Goal: Information Seeking & Learning: Learn about a topic

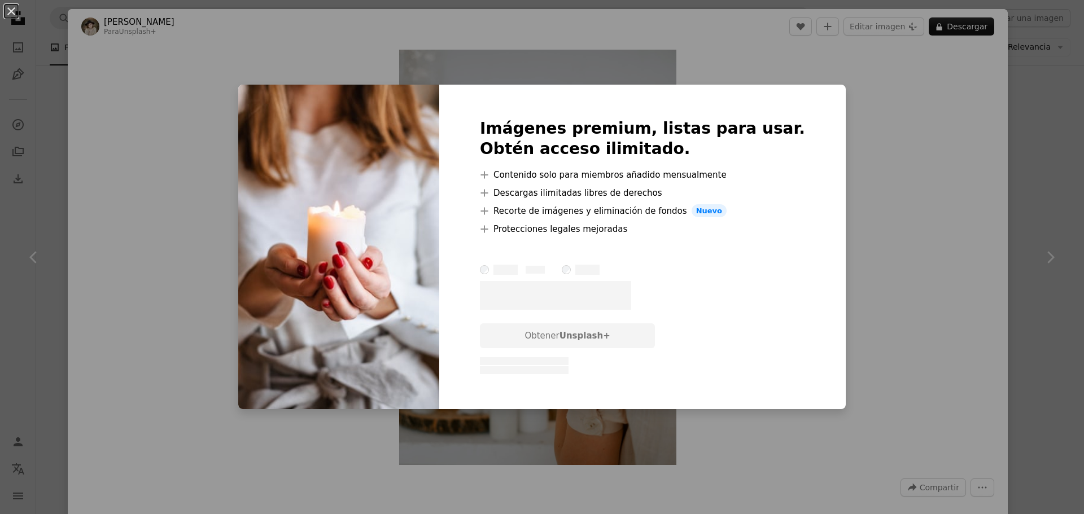
scroll to position [4586, 0]
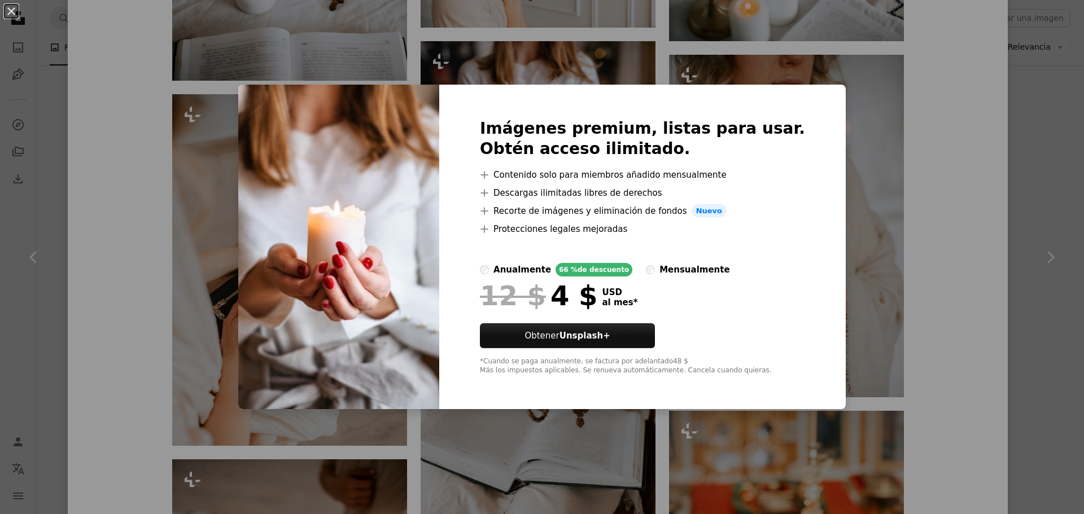
click at [835, 64] on div "An X shape Imágenes premium, listas para usar. Obtén acceso ilimitado. A plus s…" at bounding box center [542, 257] width 1084 height 514
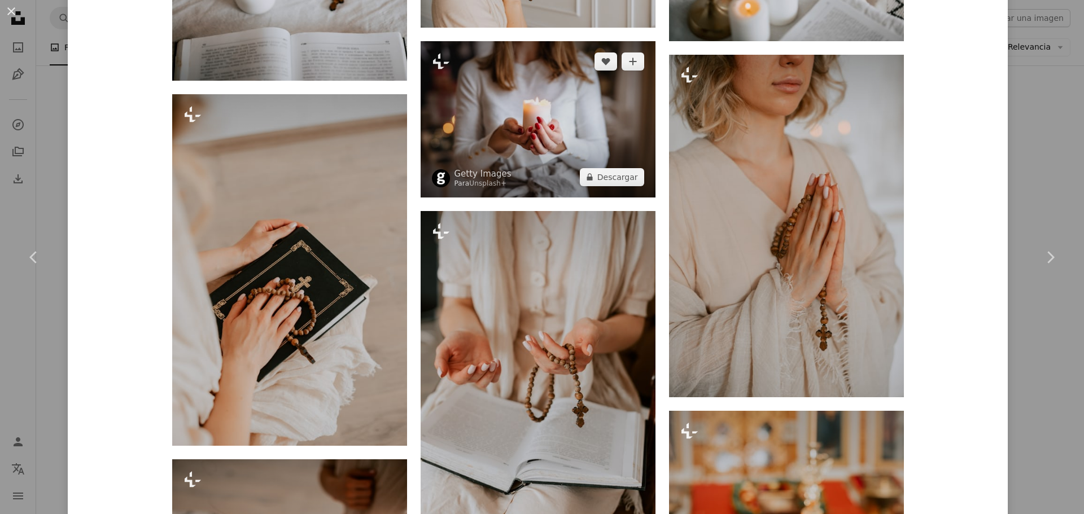
click at [632, 117] on img at bounding box center [538, 119] width 235 height 156
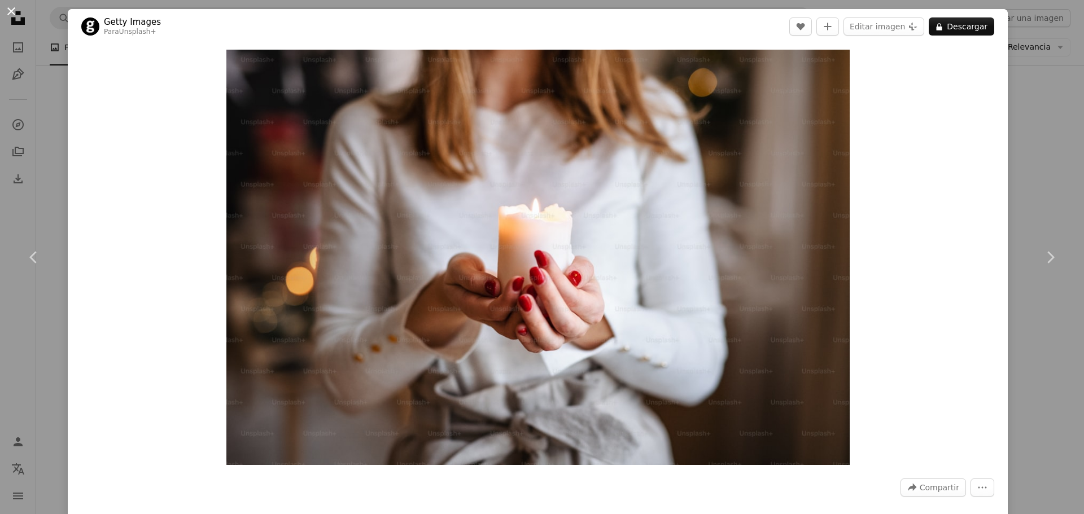
click at [12, 11] on button "An X shape" at bounding box center [12, 12] width 14 height 14
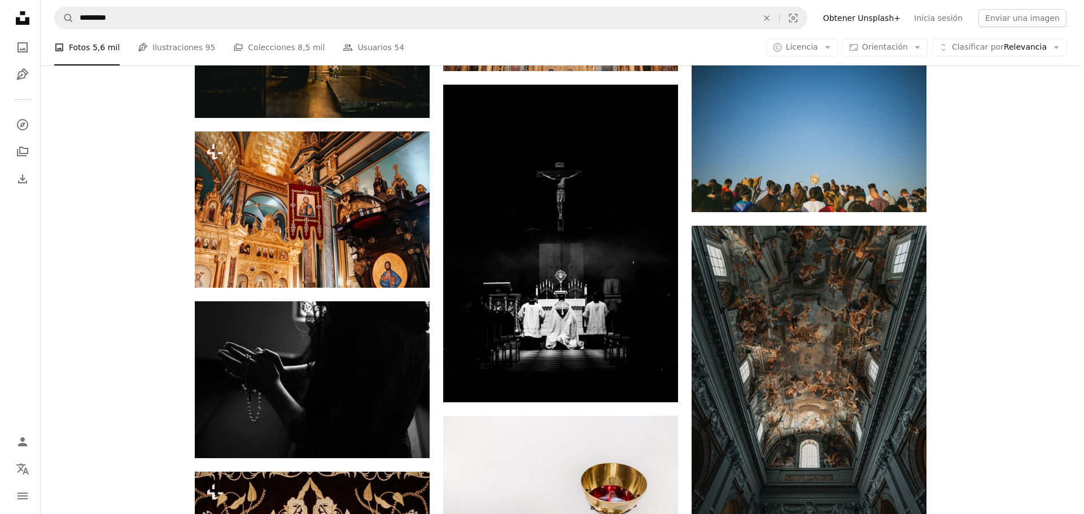
scroll to position [3163, 0]
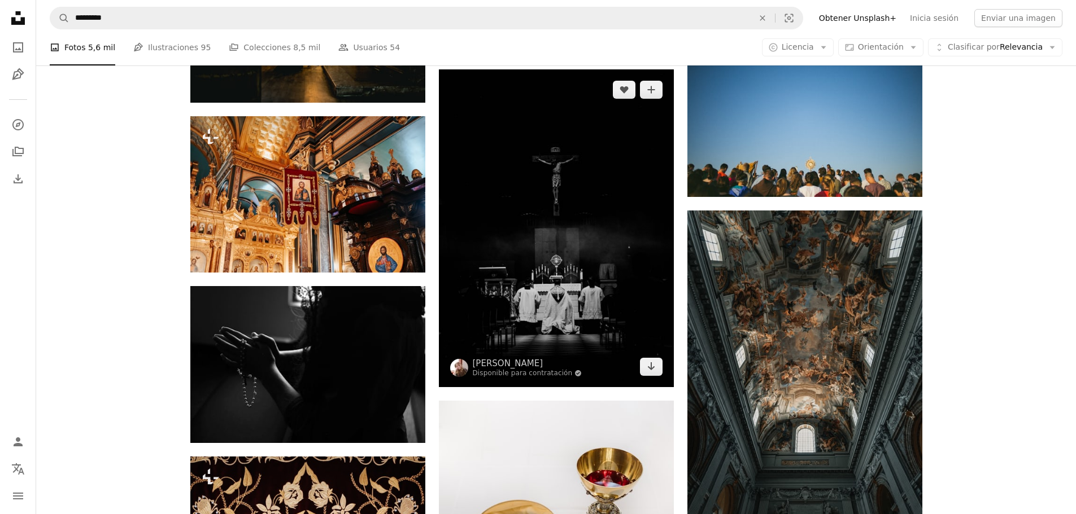
click at [535, 237] on img at bounding box center [556, 228] width 235 height 318
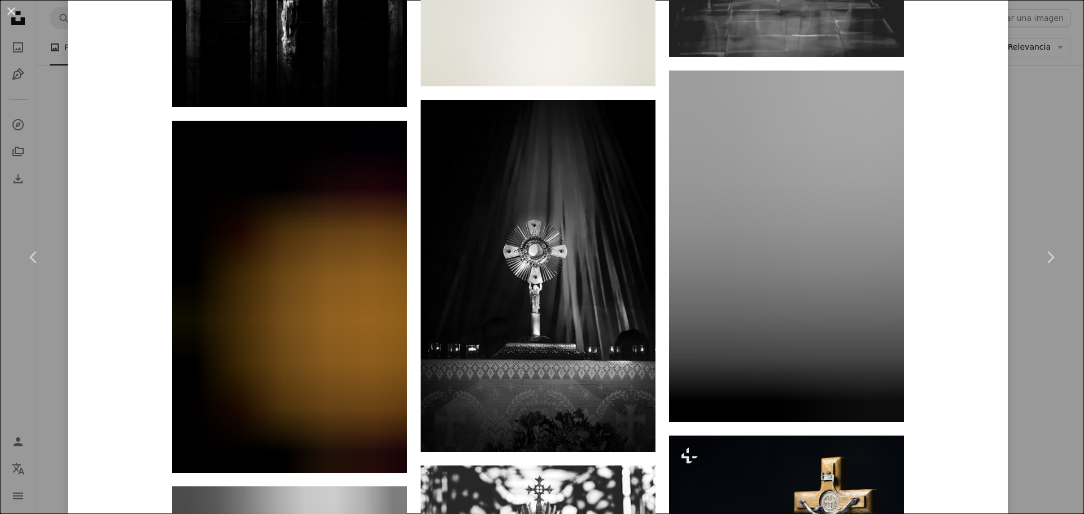
scroll to position [1404, 0]
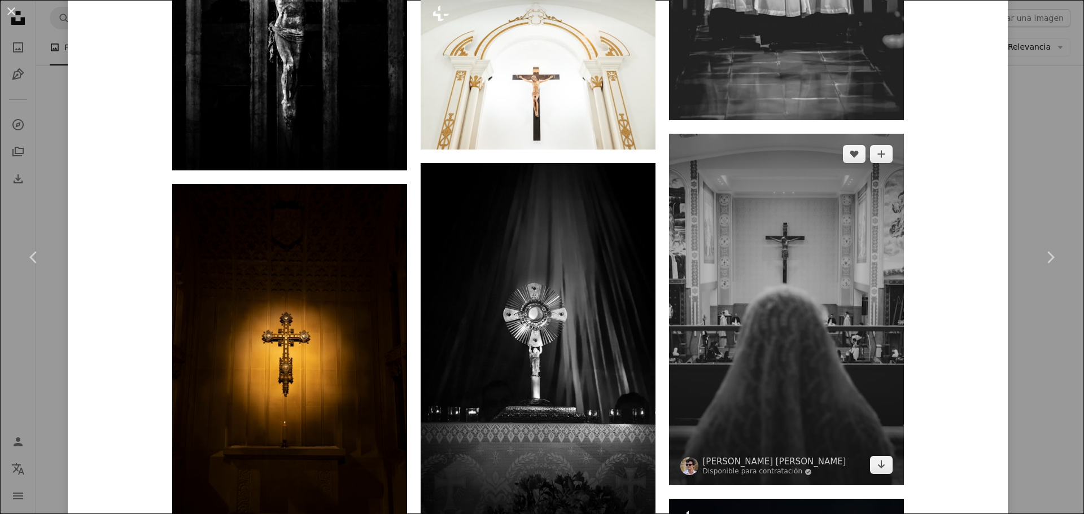
click at [833, 243] on img at bounding box center [786, 310] width 235 height 352
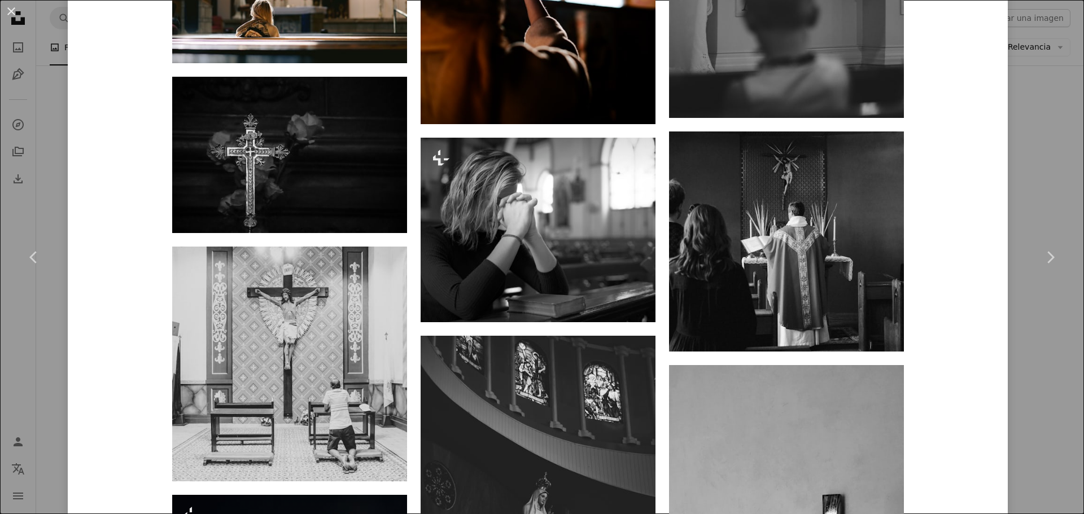
scroll to position [1515, 0]
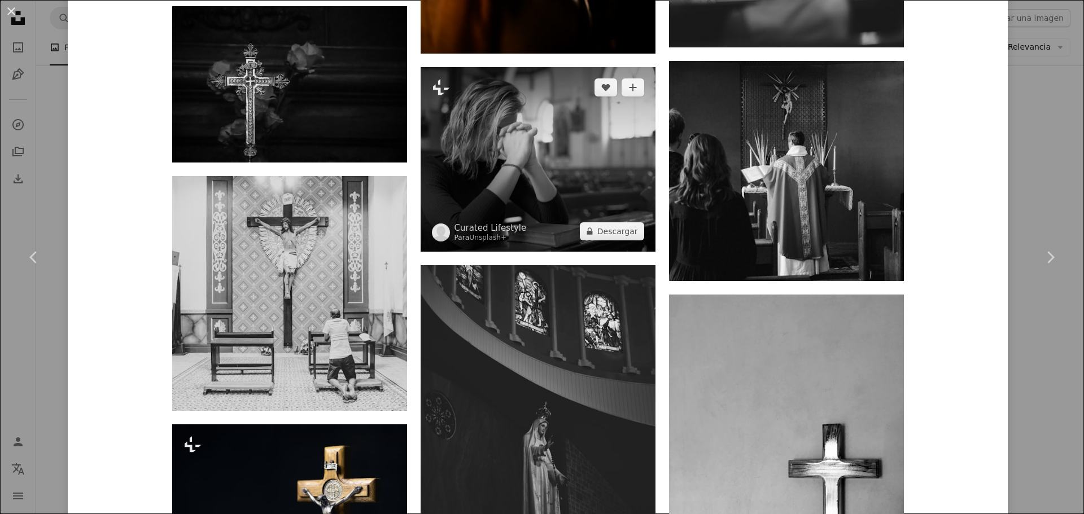
click at [566, 165] on img at bounding box center [538, 159] width 235 height 185
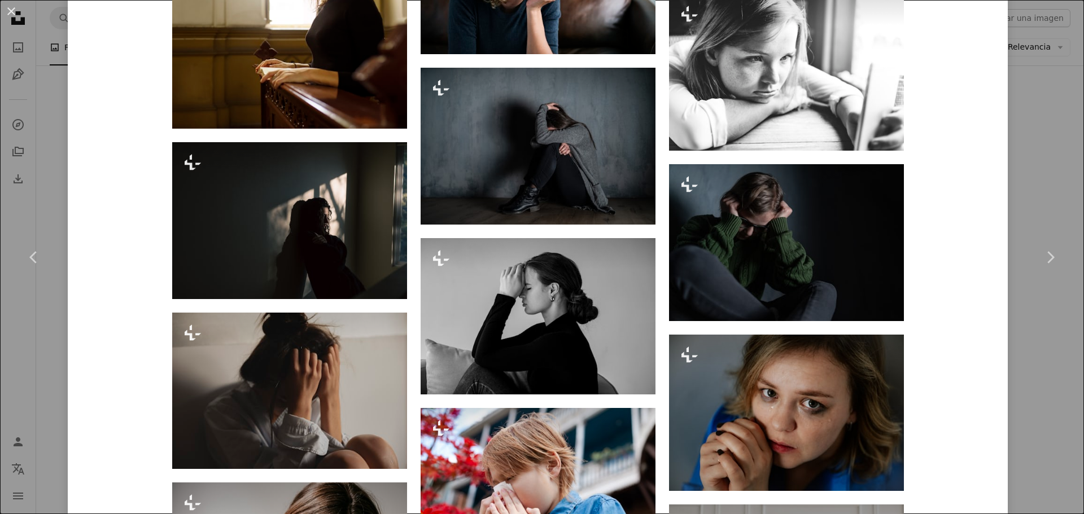
scroll to position [2214, 0]
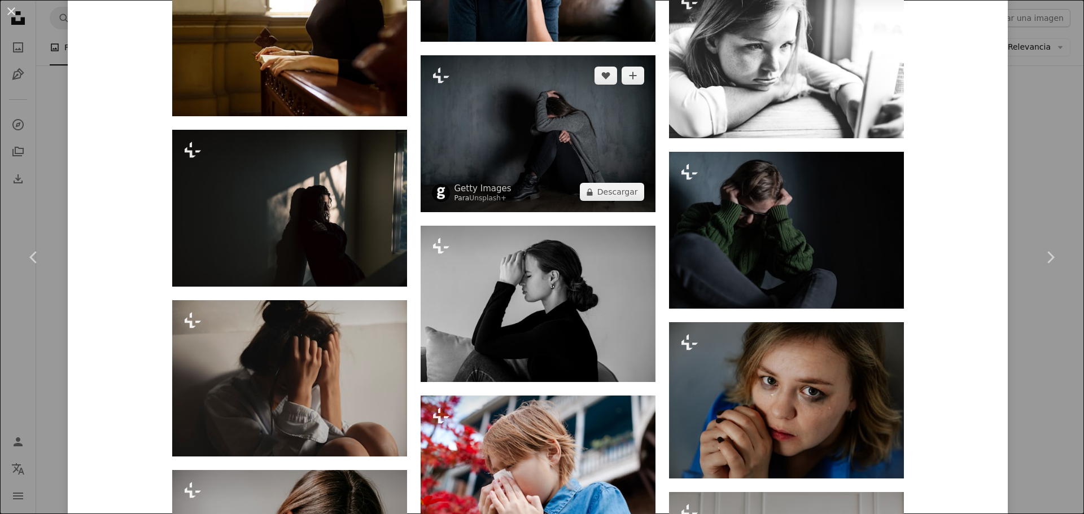
click at [523, 163] on img at bounding box center [538, 133] width 235 height 157
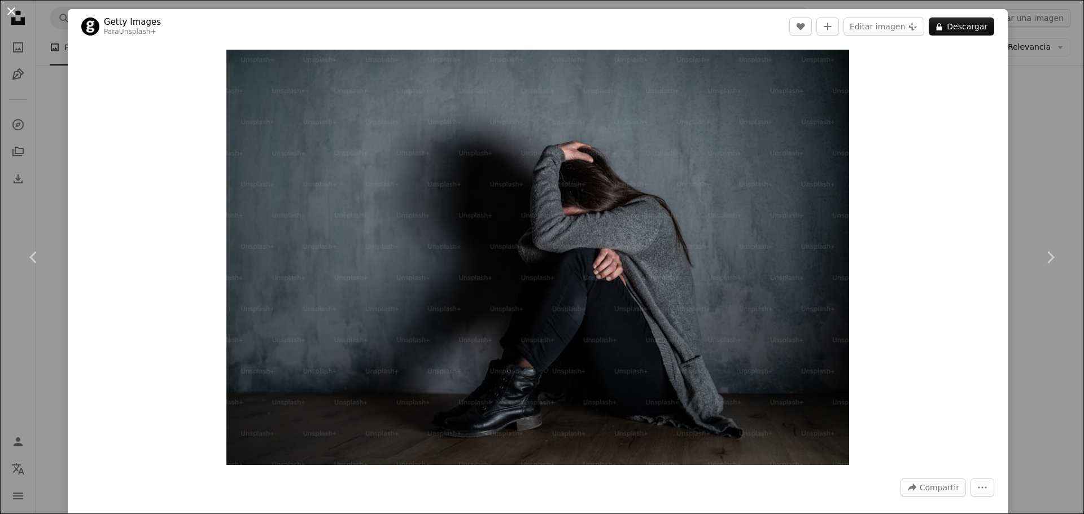
click at [14, 11] on button "An X shape" at bounding box center [12, 12] width 14 height 14
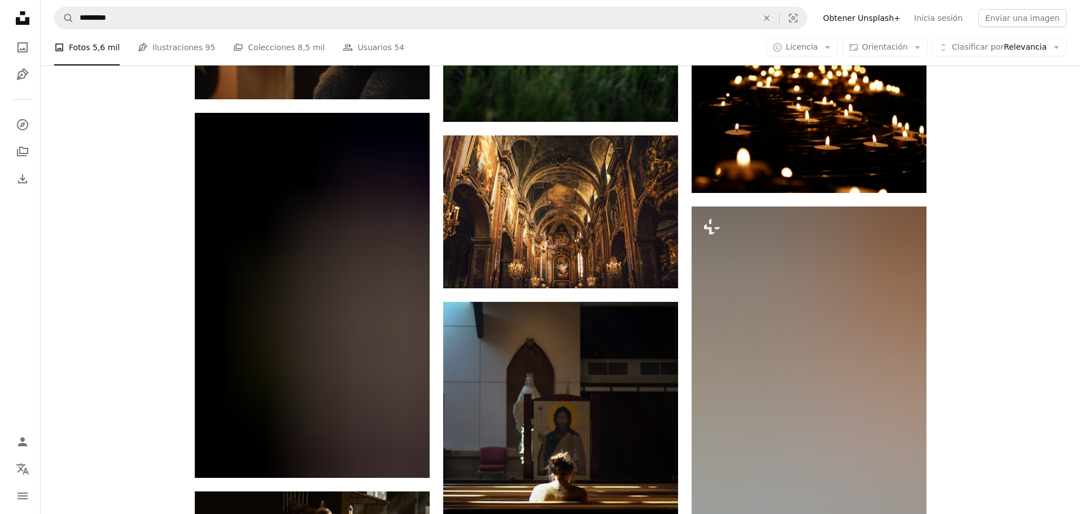
scroll to position [4142, 0]
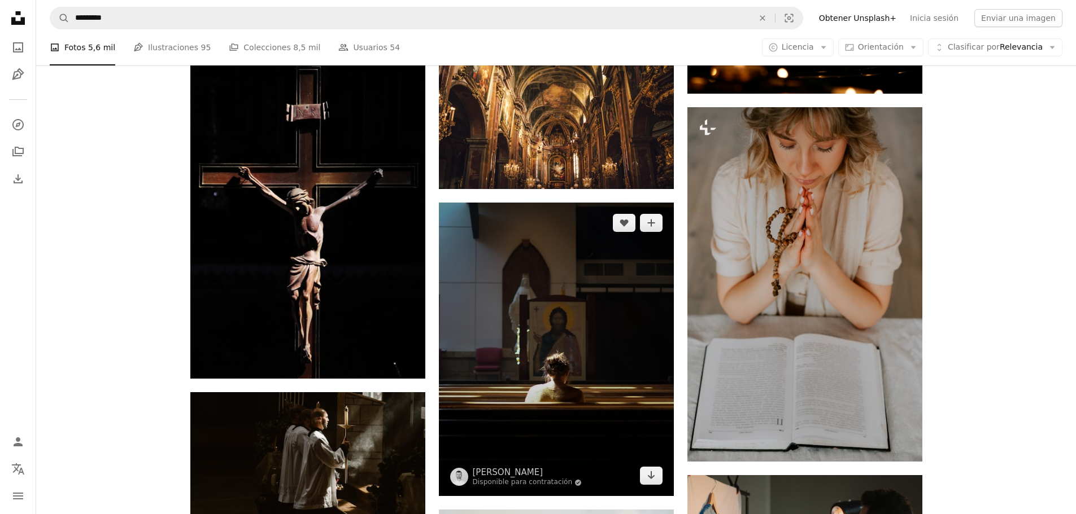
drag, startPoint x: 619, startPoint y: 359, endPoint x: 618, endPoint y: 378, distance: 19.3
click at [619, 360] on img at bounding box center [556, 350] width 235 height 294
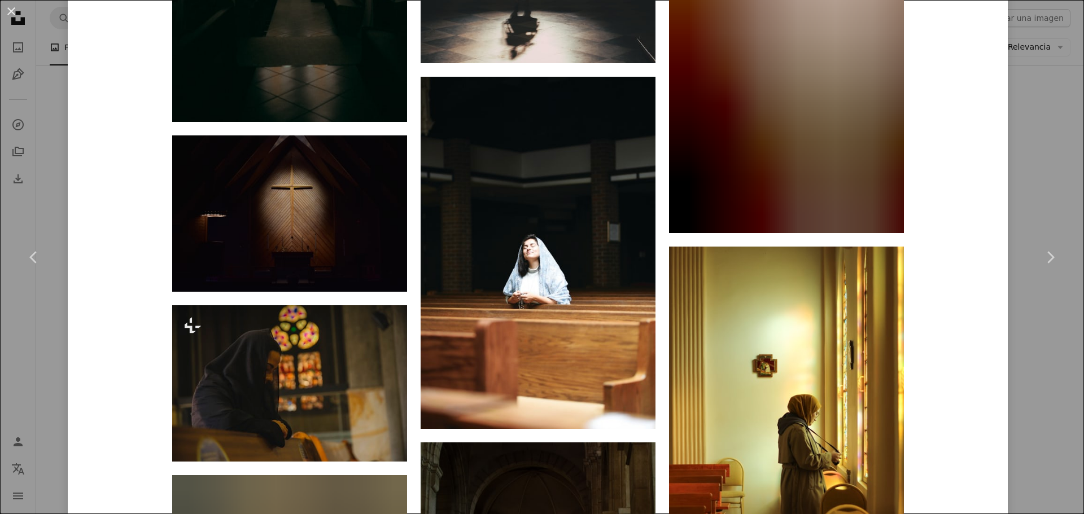
scroll to position [957, 0]
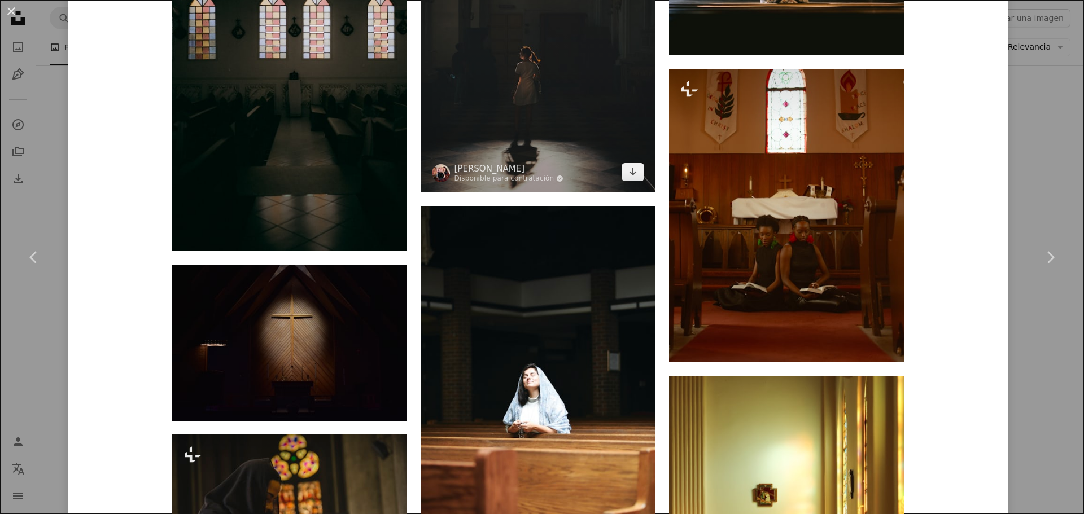
click at [593, 102] on img at bounding box center [538, 46] width 235 height 294
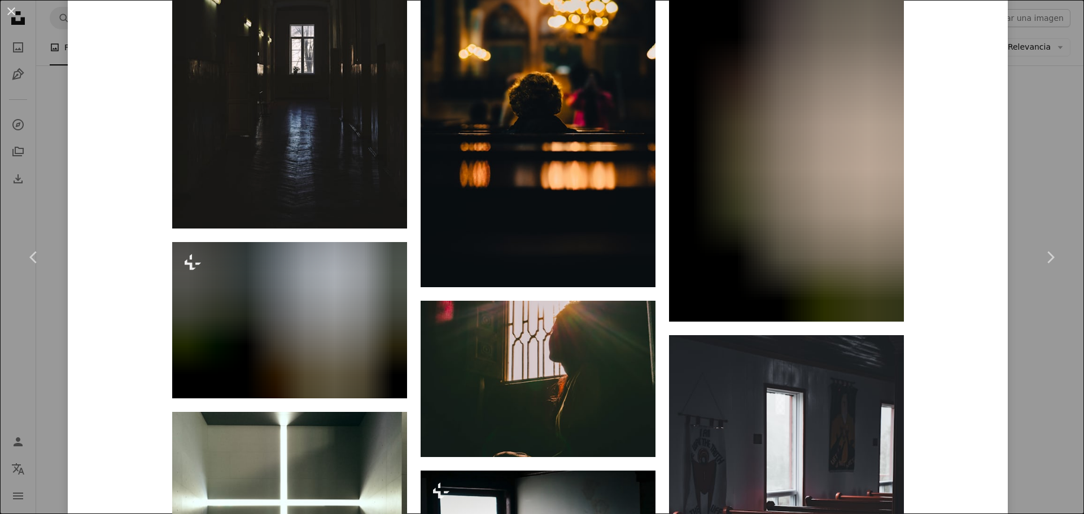
scroll to position [1816, 0]
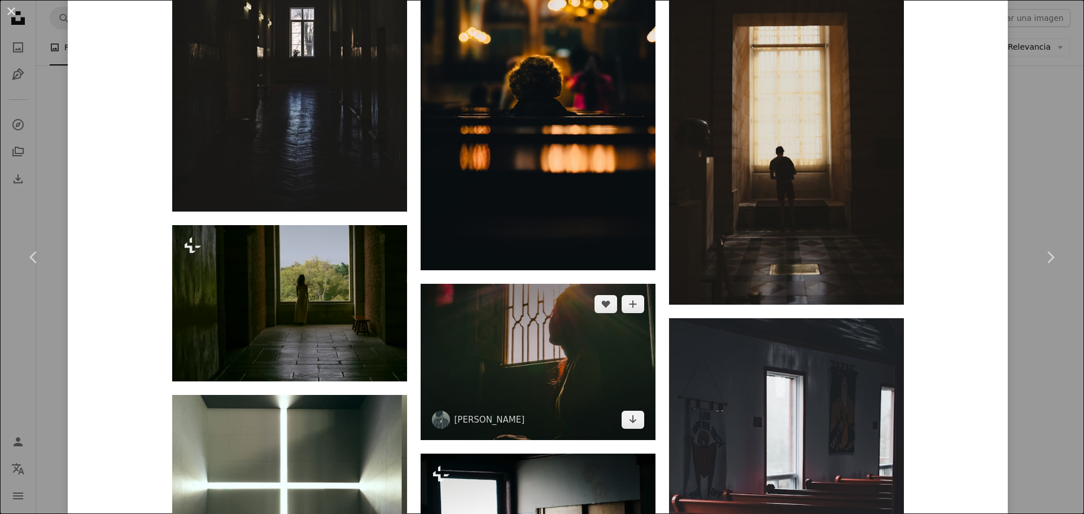
click at [457, 326] on img at bounding box center [538, 362] width 235 height 156
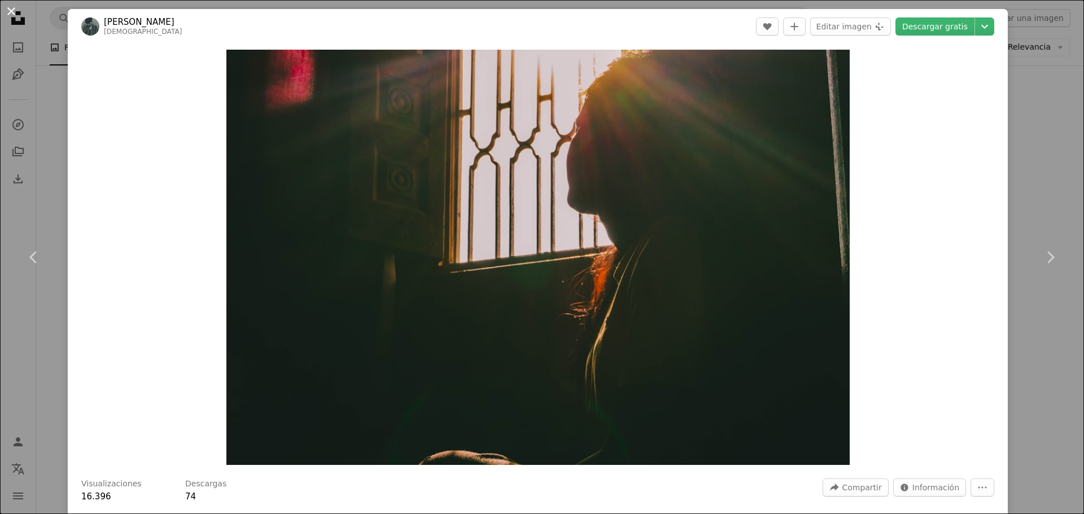
click at [16, 14] on button "An X shape" at bounding box center [12, 12] width 14 height 14
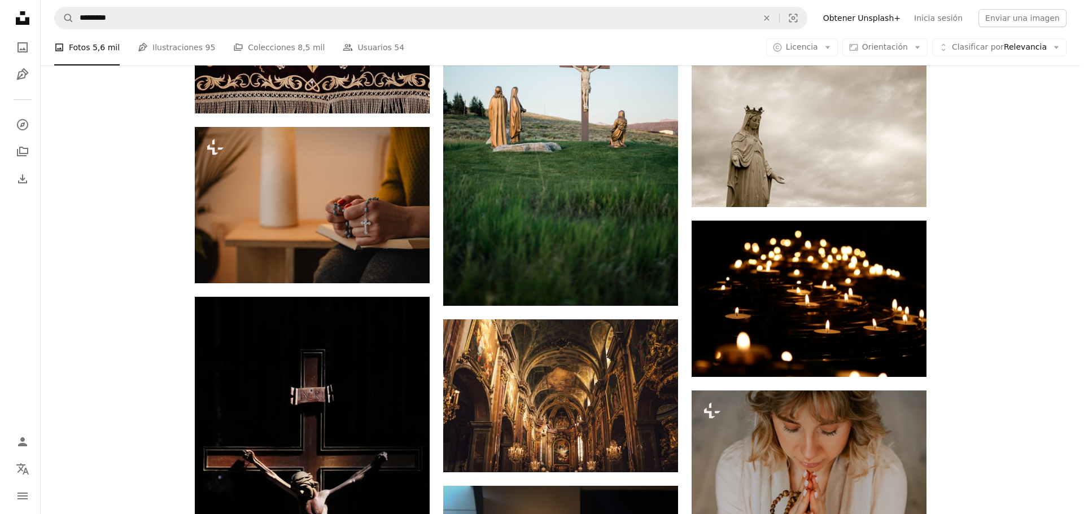
scroll to position [3851, 0]
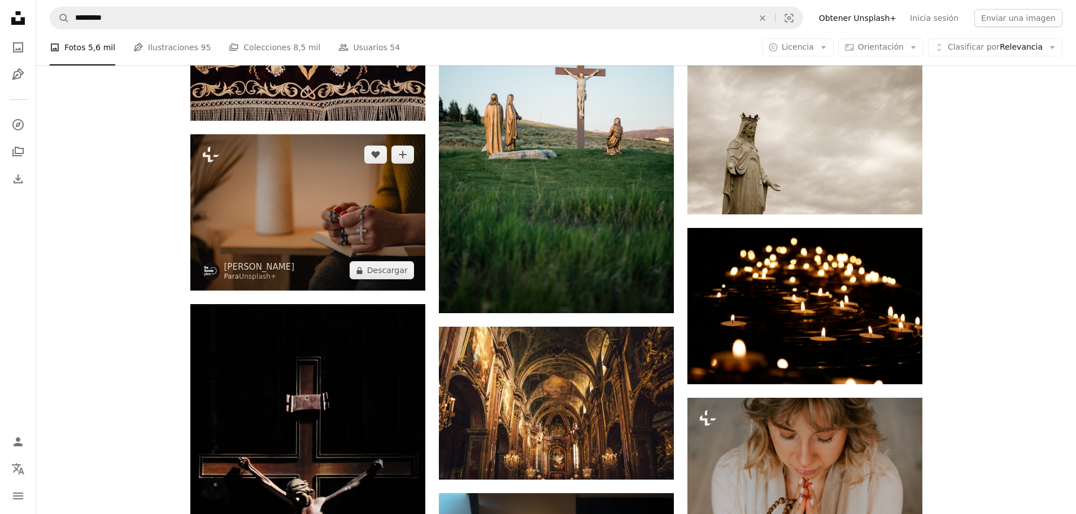
click at [272, 162] on img at bounding box center [307, 212] width 235 height 156
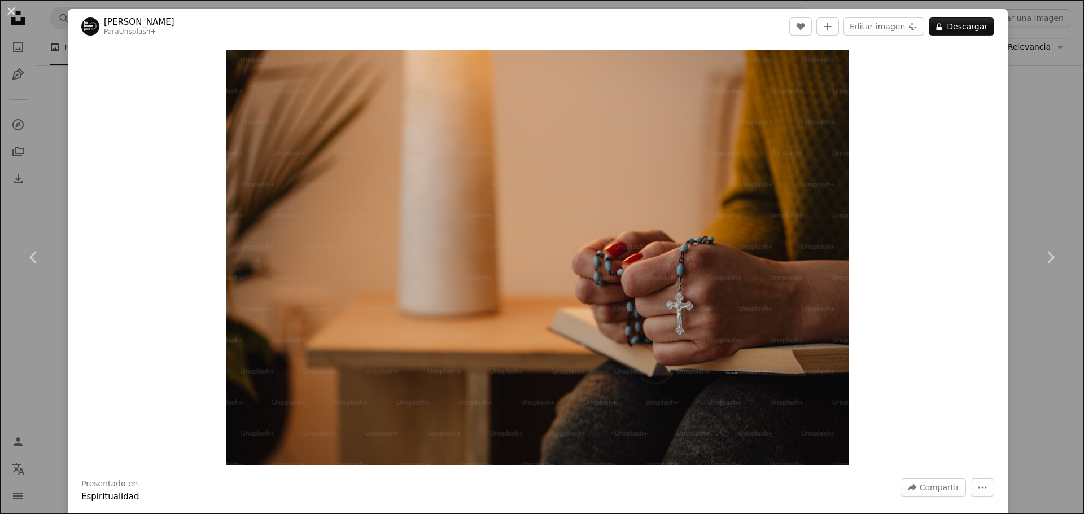
click at [16, 11] on button "An X shape" at bounding box center [12, 12] width 14 height 14
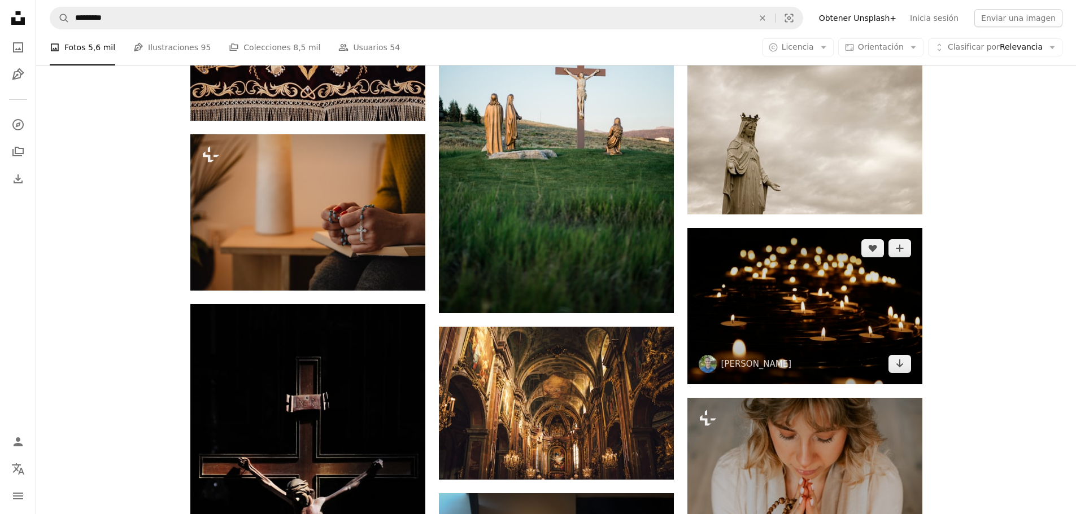
click at [848, 304] on img at bounding box center [804, 306] width 235 height 156
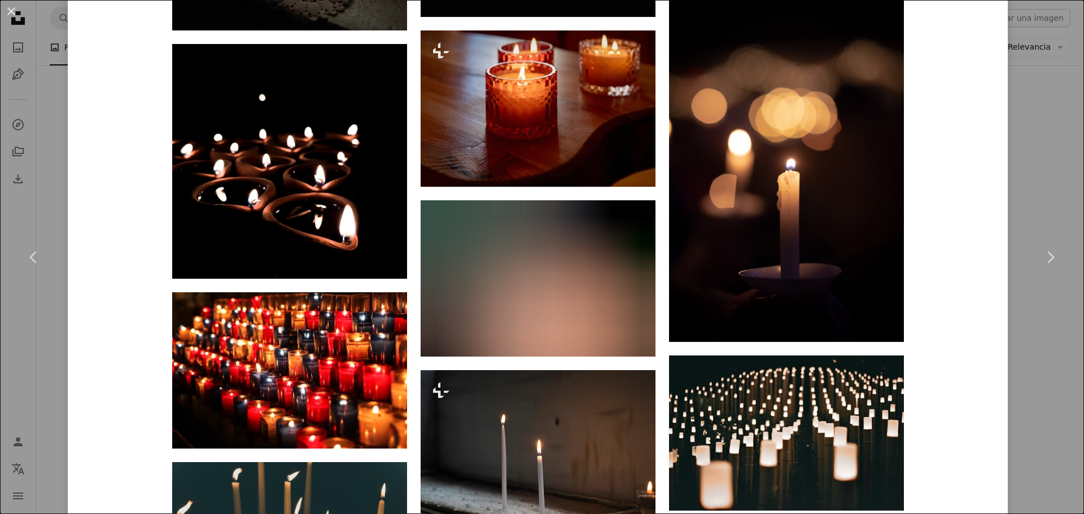
scroll to position [3481, 0]
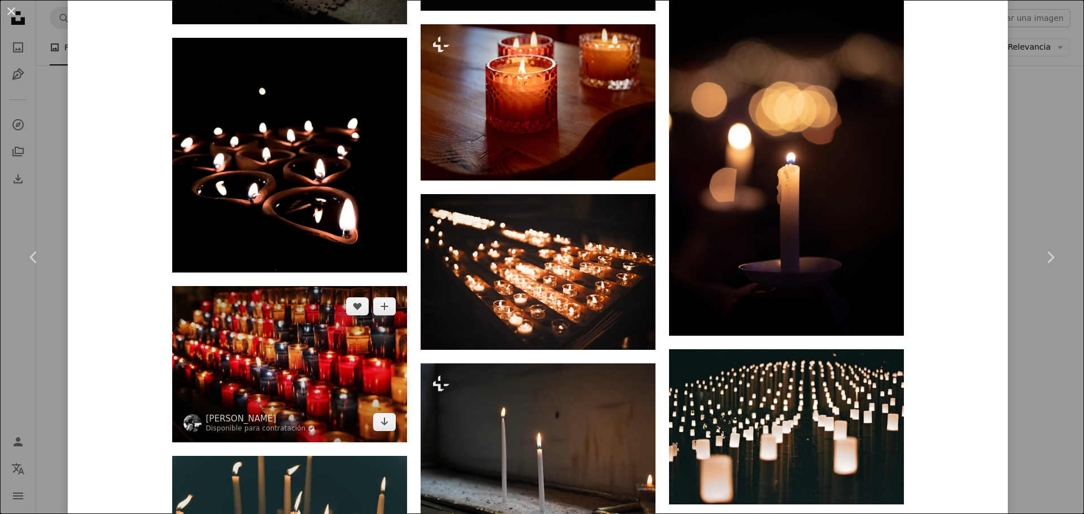
click at [231, 308] on img at bounding box center [289, 364] width 235 height 156
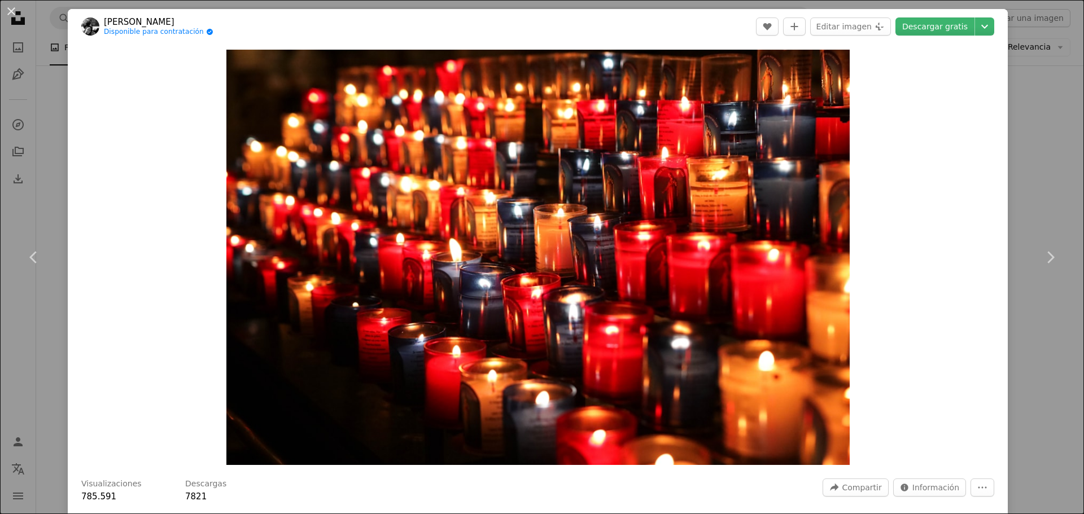
click at [912, 309] on div "Zoom in" at bounding box center [538, 257] width 940 height 427
click at [13, 8] on button "An X shape" at bounding box center [12, 12] width 14 height 14
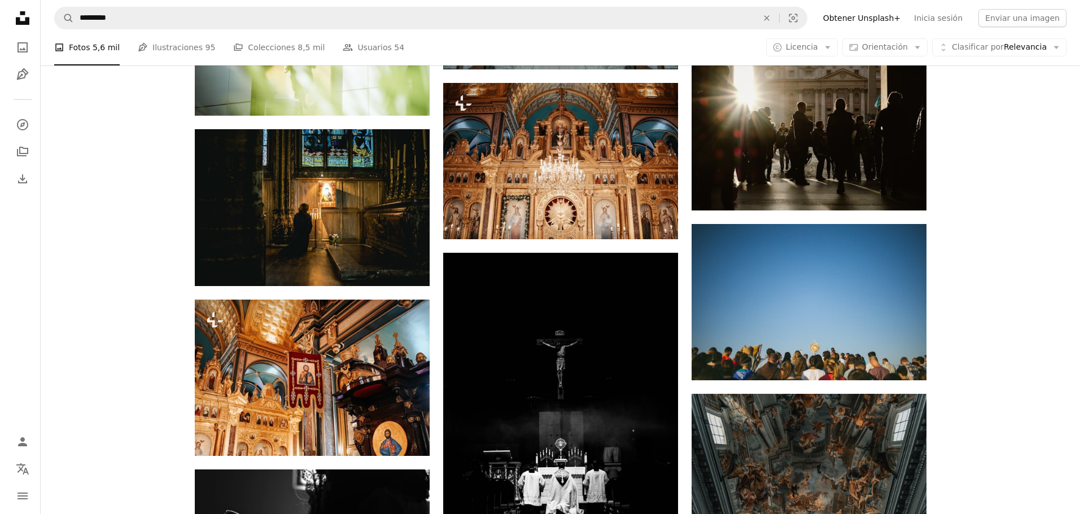
scroll to position [3140, 0]
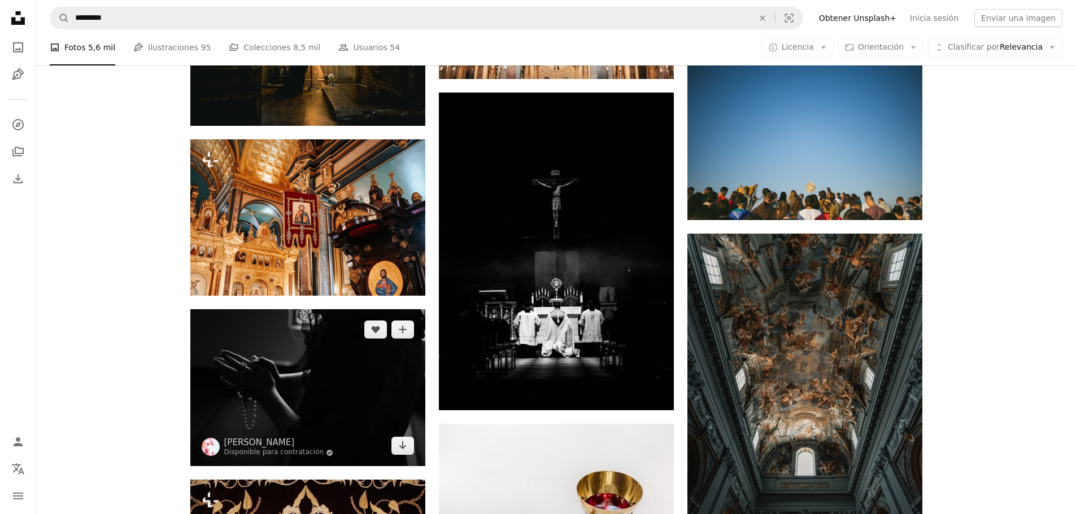
click at [242, 378] on img at bounding box center [307, 388] width 235 height 158
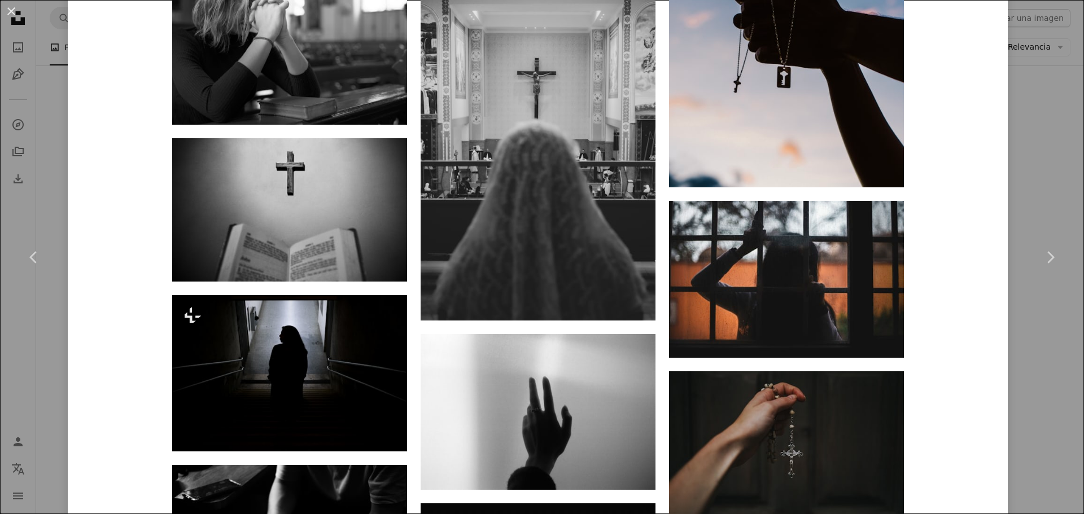
scroll to position [3723, 0]
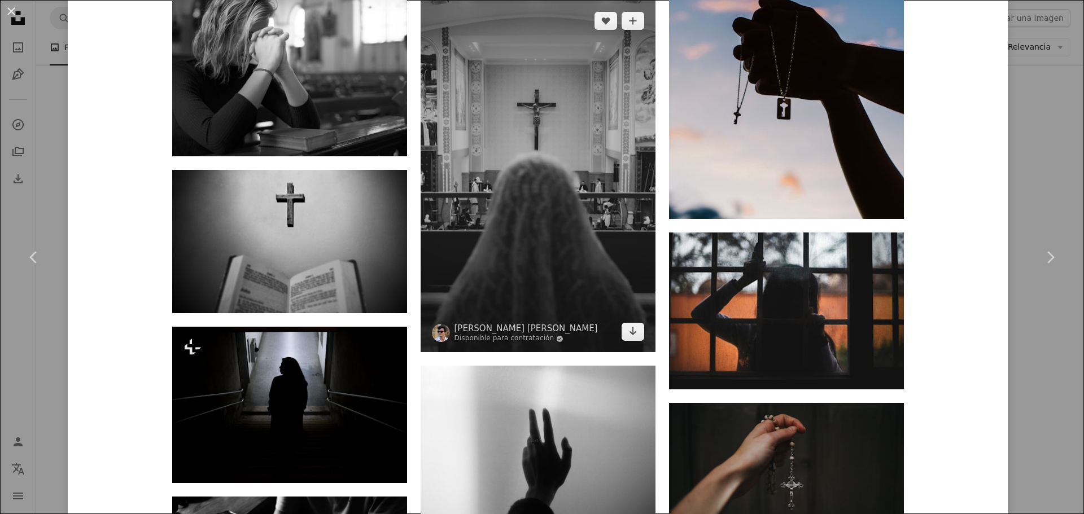
click at [595, 130] on img at bounding box center [538, 177] width 235 height 352
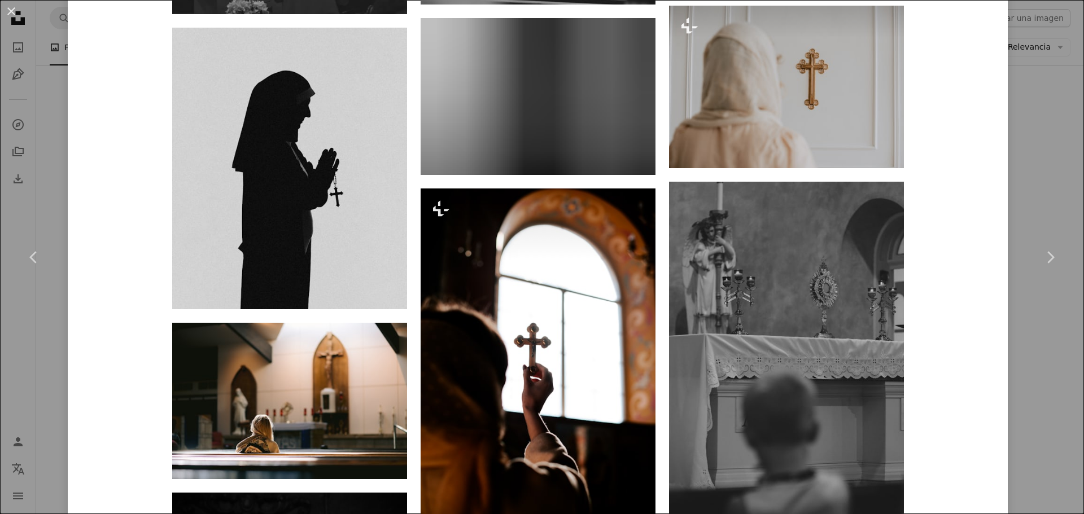
scroll to position [1014, 0]
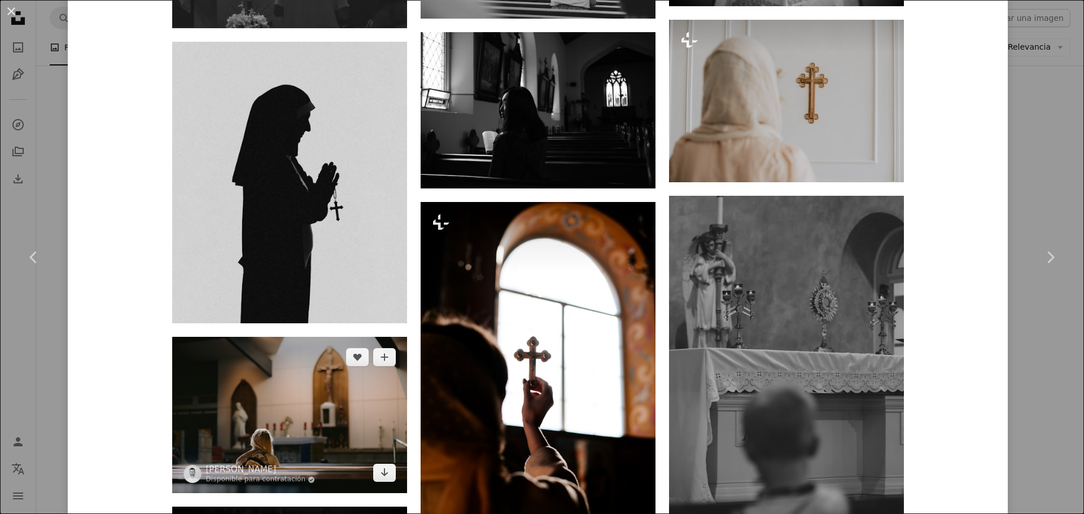
click at [302, 337] on img at bounding box center [289, 415] width 235 height 156
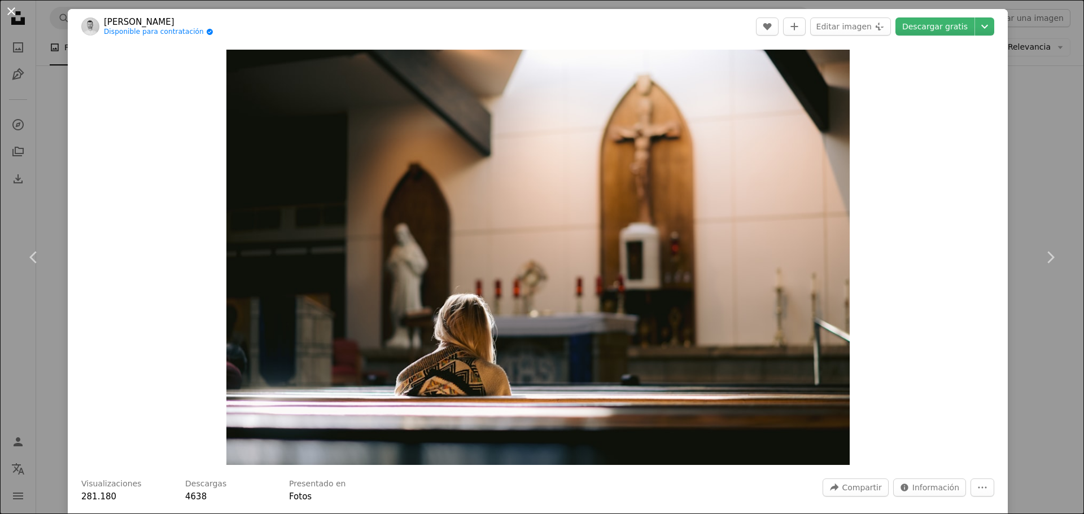
click at [11, 11] on button "An X shape" at bounding box center [12, 12] width 14 height 14
